Goal: Information Seeking & Learning: Learn about a topic

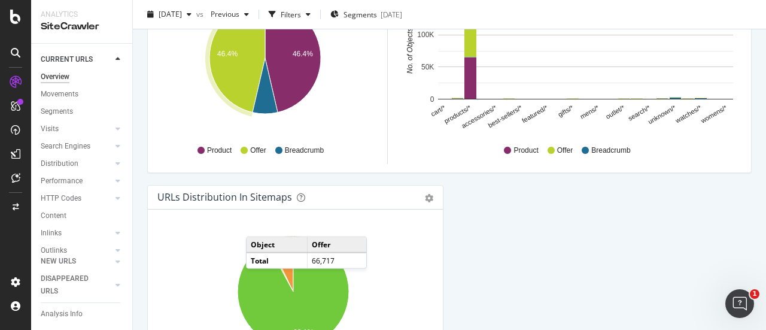
scroll to position [1404, 0]
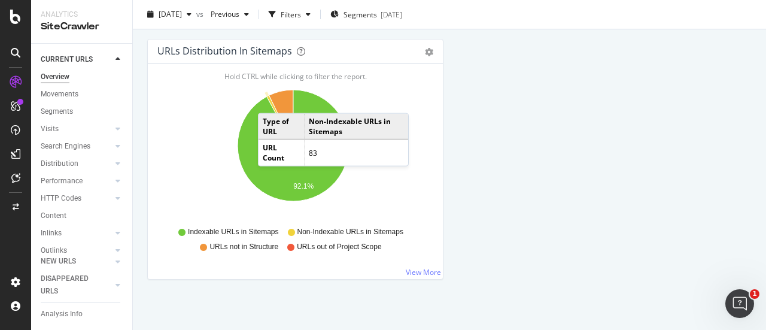
click at [270, 98] on icon "A chart." at bounding box center [280, 120] width 26 height 50
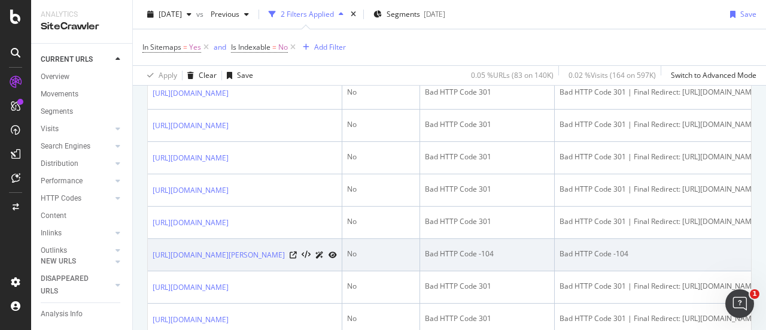
scroll to position [240, 0]
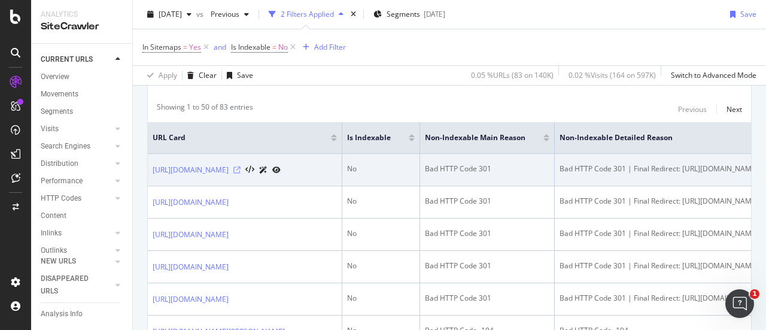
click at [241, 169] on icon at bounding box center [237, 169] width 7 height 7
